Goal: Transaction & Acquisition: Register for event/course

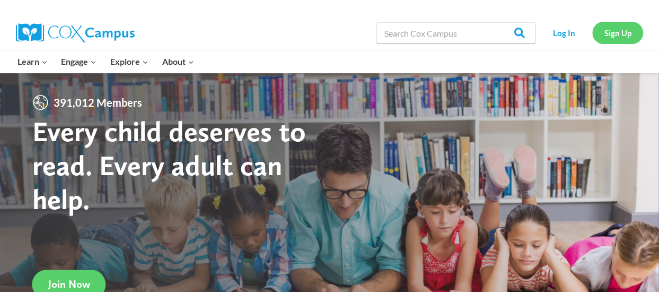
click at [617, 25] on link "Sign Up" at bounding box center [617, 33] width 51 height 22
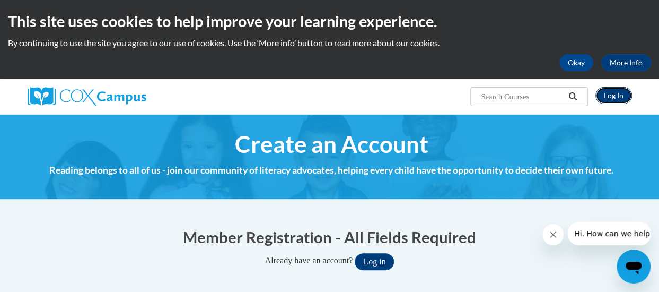
click at [607, 94] on link "Log In" at bounding box center [613, 95] width 37 height 17
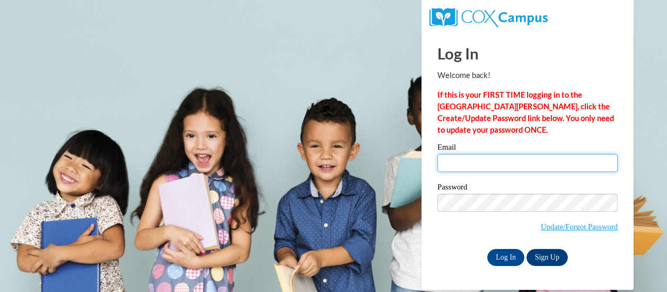
click at [462, 161] on input "Email" at bounding box center [527, 163] width 180 height 18
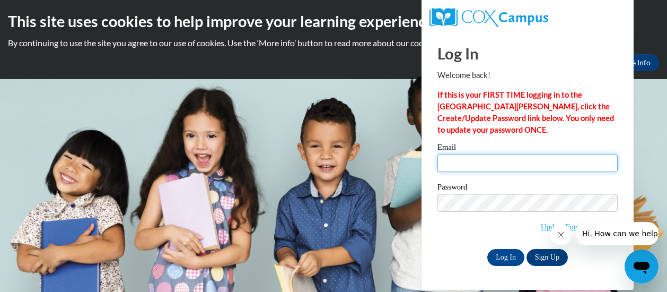
type input "Yolandageorge229@gmail.com"
click at [549, 164] on input "Yolandageorge229@gmail.com" at bounding box center [527, 163] width 180 height 18
drag, startPoint x: 545, startPoint y: 164, endPoint x: 446, endPoint y: 172, distance: 99.4
click at [446, 172] on div "Email Yolandageorge229@gmail.com" at bounding box center [527, 161] width 180 height 37
type input "30110940@brighthorizons.com"
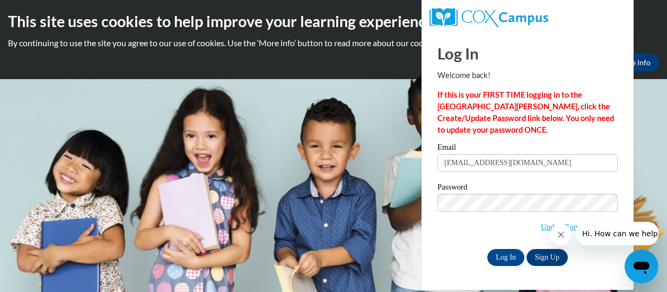
click at [585, 262] on div "Log In Sign Up" at bounding box center [527, 257] width 180 height 17
click at [553, 255] on link "Sign Up" at bounding box center [546, 257] width 41 height 17
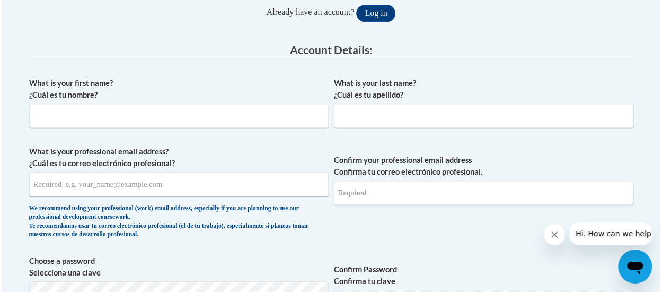
scroll to position [243, 0]
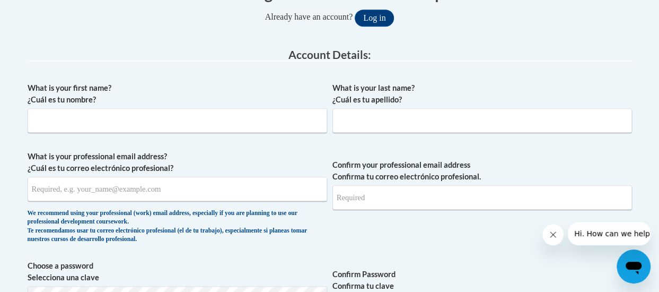
click at [75, 112] on input "What is your first name? ¿Cuál es tu nombre?" at bounding box center [177, 120] width 299 height 24
type input "Yolanda"
type input "George"
type input "Yolandageorge229@gmail.com"
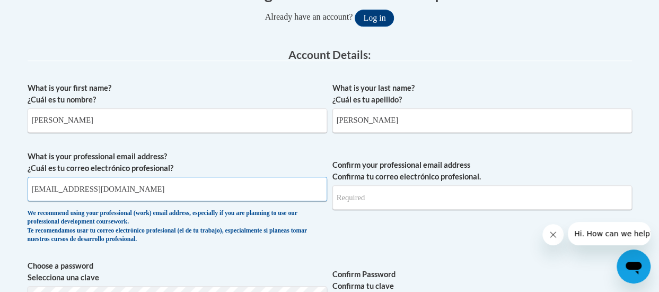
type input "Yolandageorge229@gmail.com"
click at [141, 189] on input "Yolandageorge229@gmail.com" at bounding box center [177, 189] width 299 height 24
click at [118, 189] on input "Yolandageorge229@gmail.com" at bounding box center [177, 189] width 299 height 24
click at [121, 189] on input "30110940@brighthorizonl.com" at bounding box center [177, 189] width 299 height 24
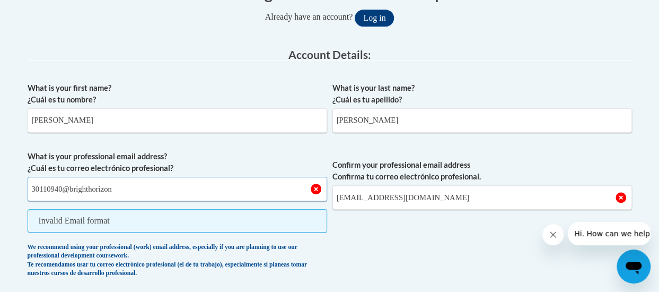
type input "30110940@brighthorizons.com"
